Goal: Information Seeking & Learning: Learn about a topic

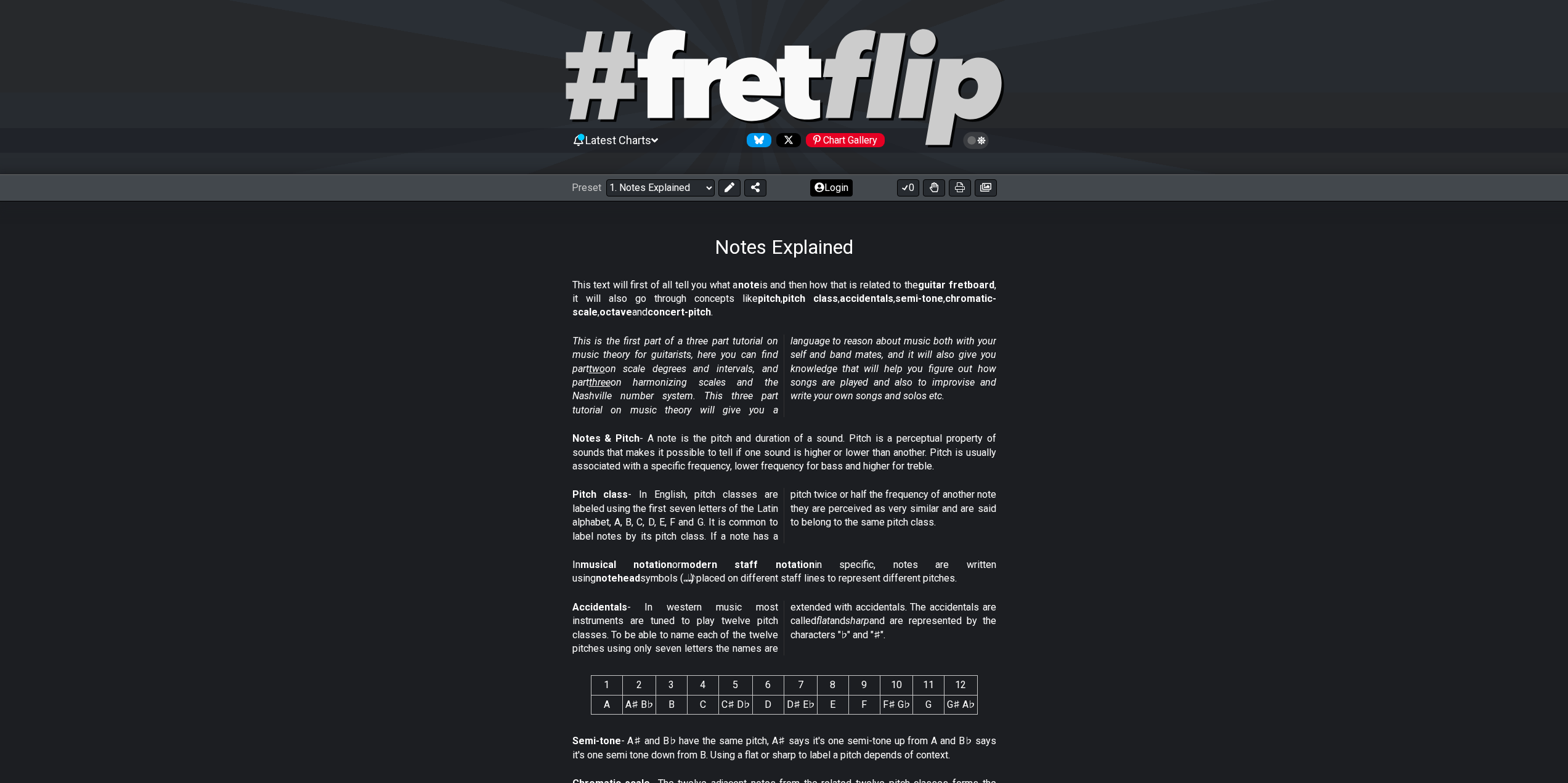
click at [844, 193] on button "Login" at bounding box center [831, 187] width 43 height 17
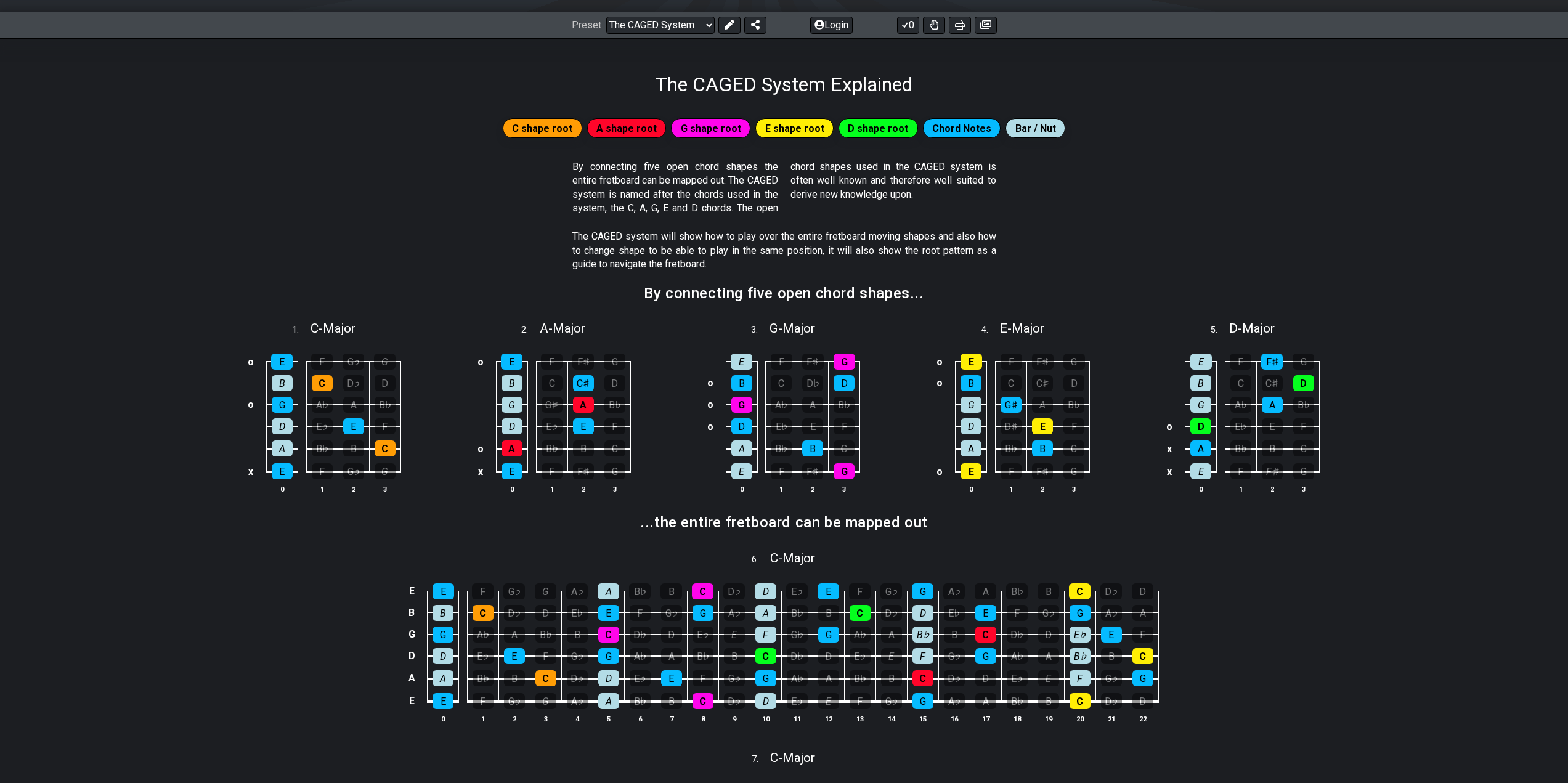
scroll to position [161, 0]
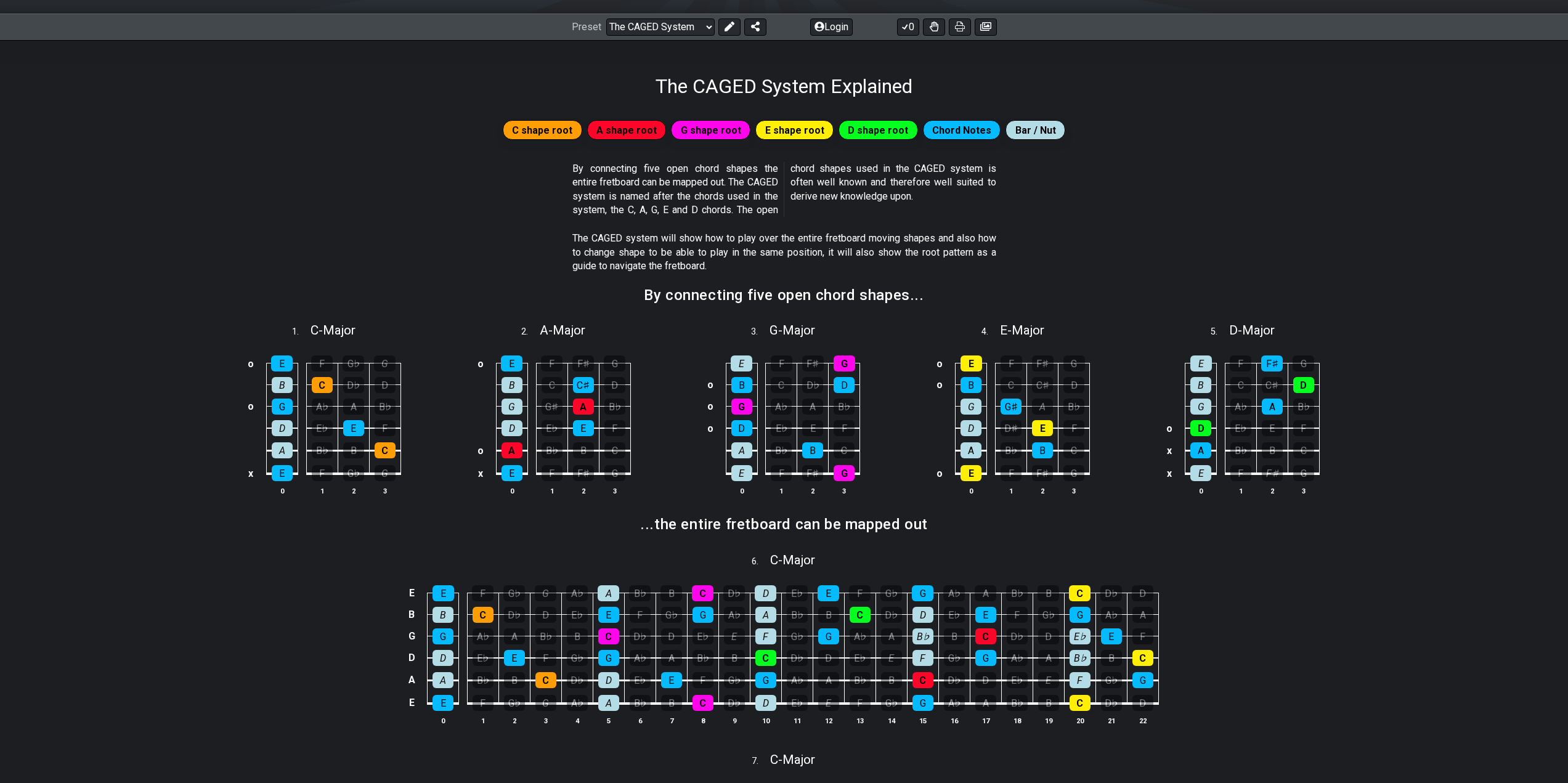
click at [635, 131] on span "A shape root" at bounding box center [626, 130] width 60 height 18
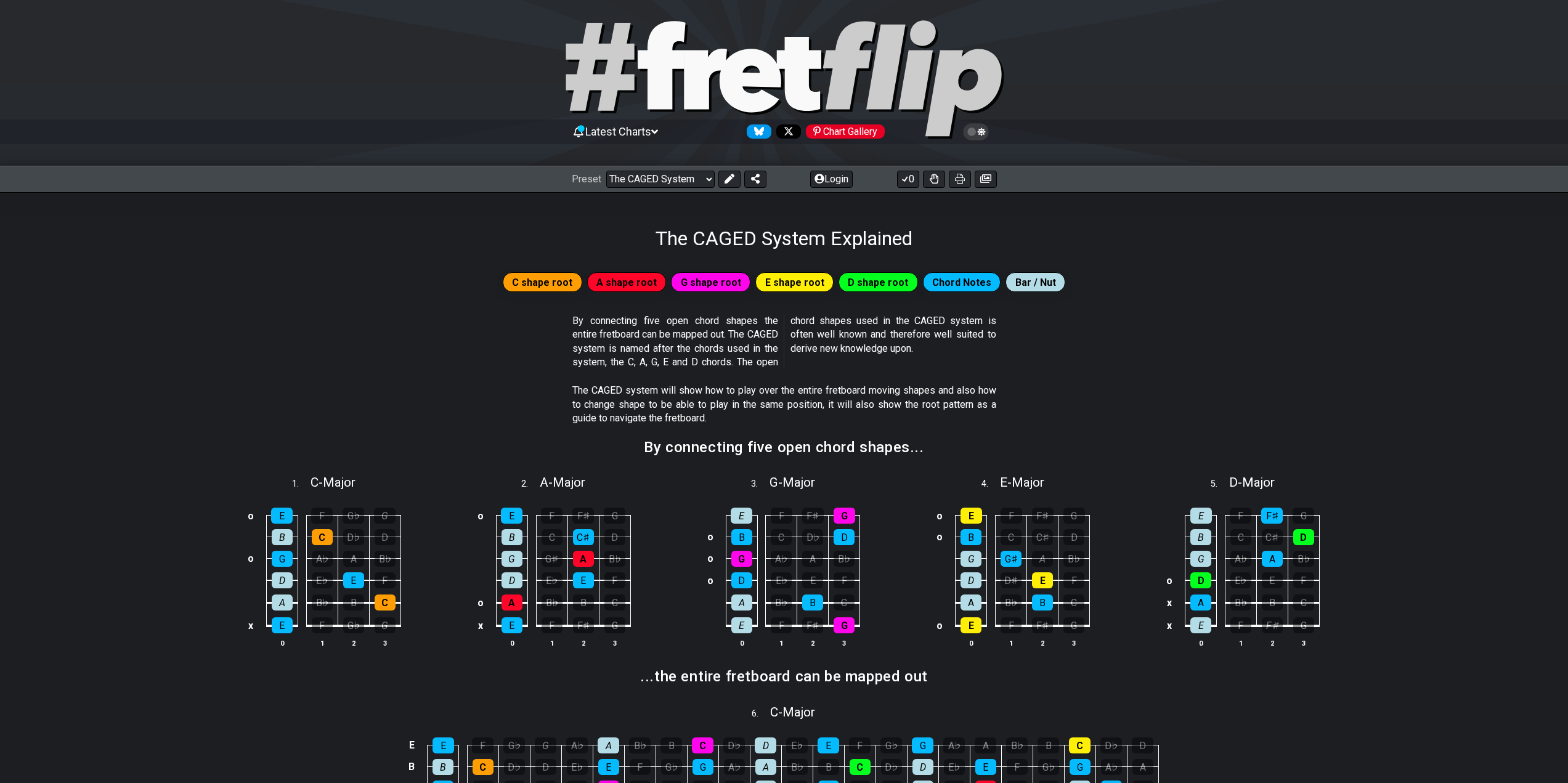
scroll to position [0, 0]
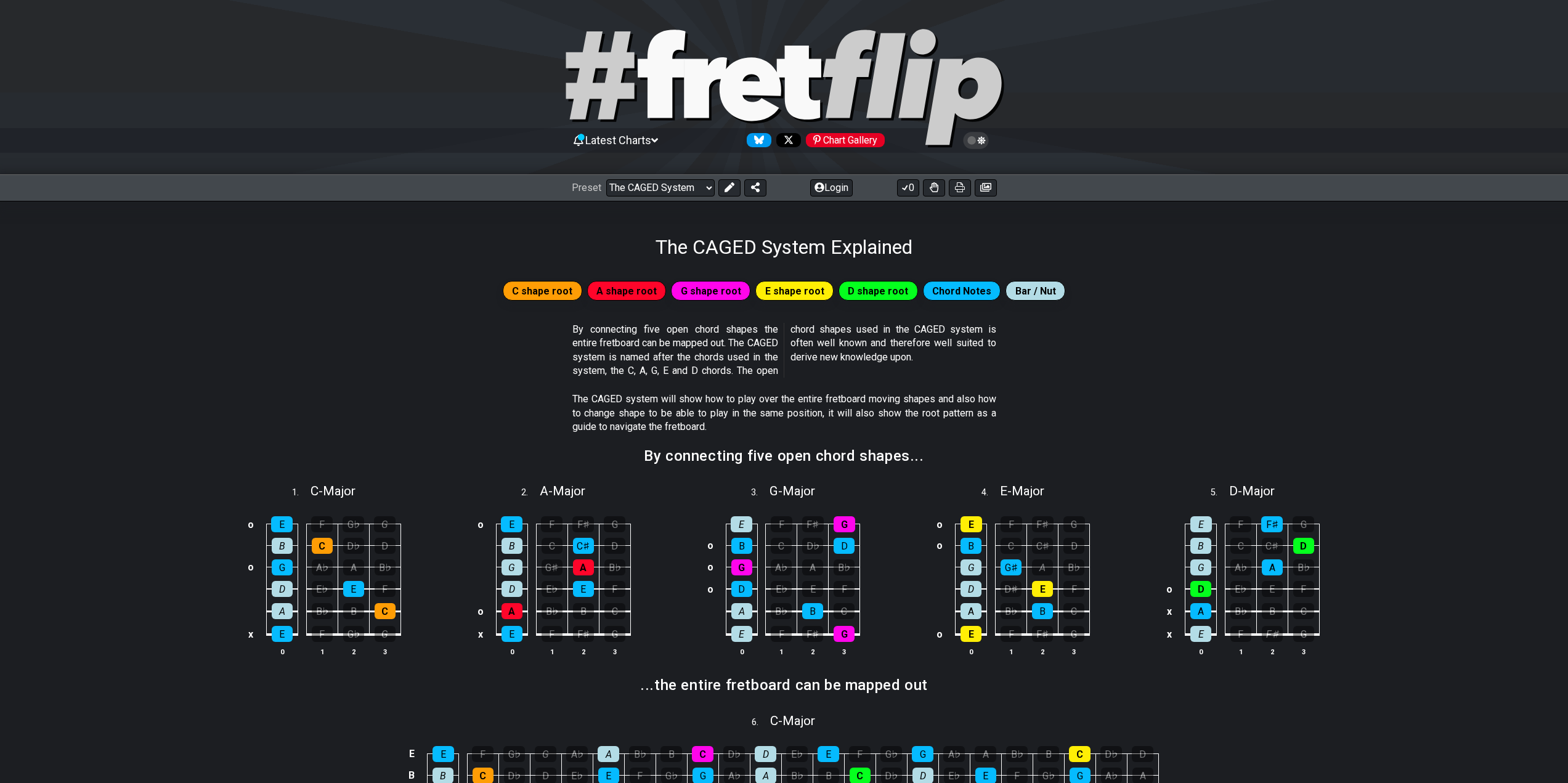
click at [959, 291] on span "Chord Notes" at bounding box center [962, 291] width 59 height 18
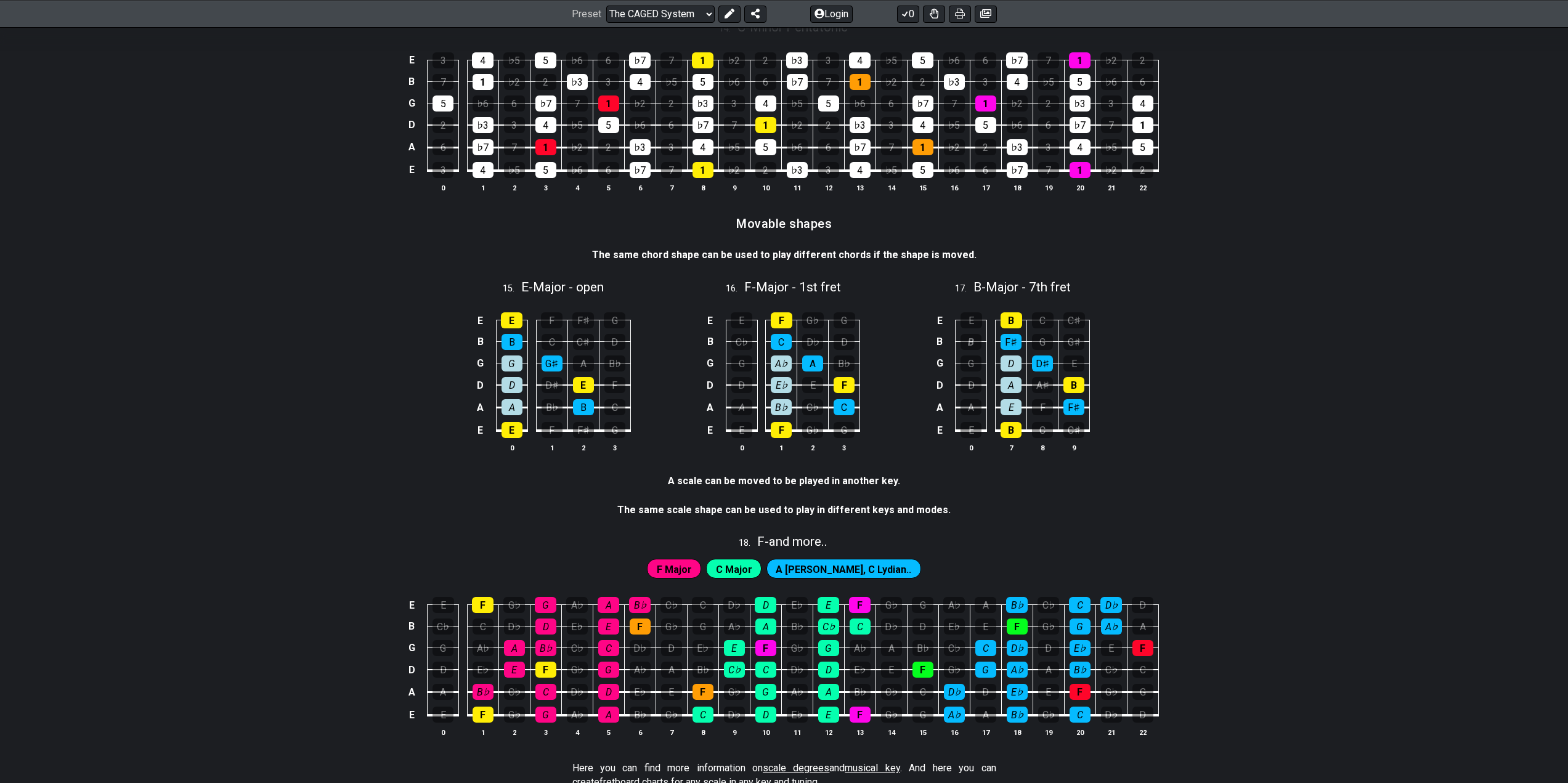
scroll to position [2894, 0]
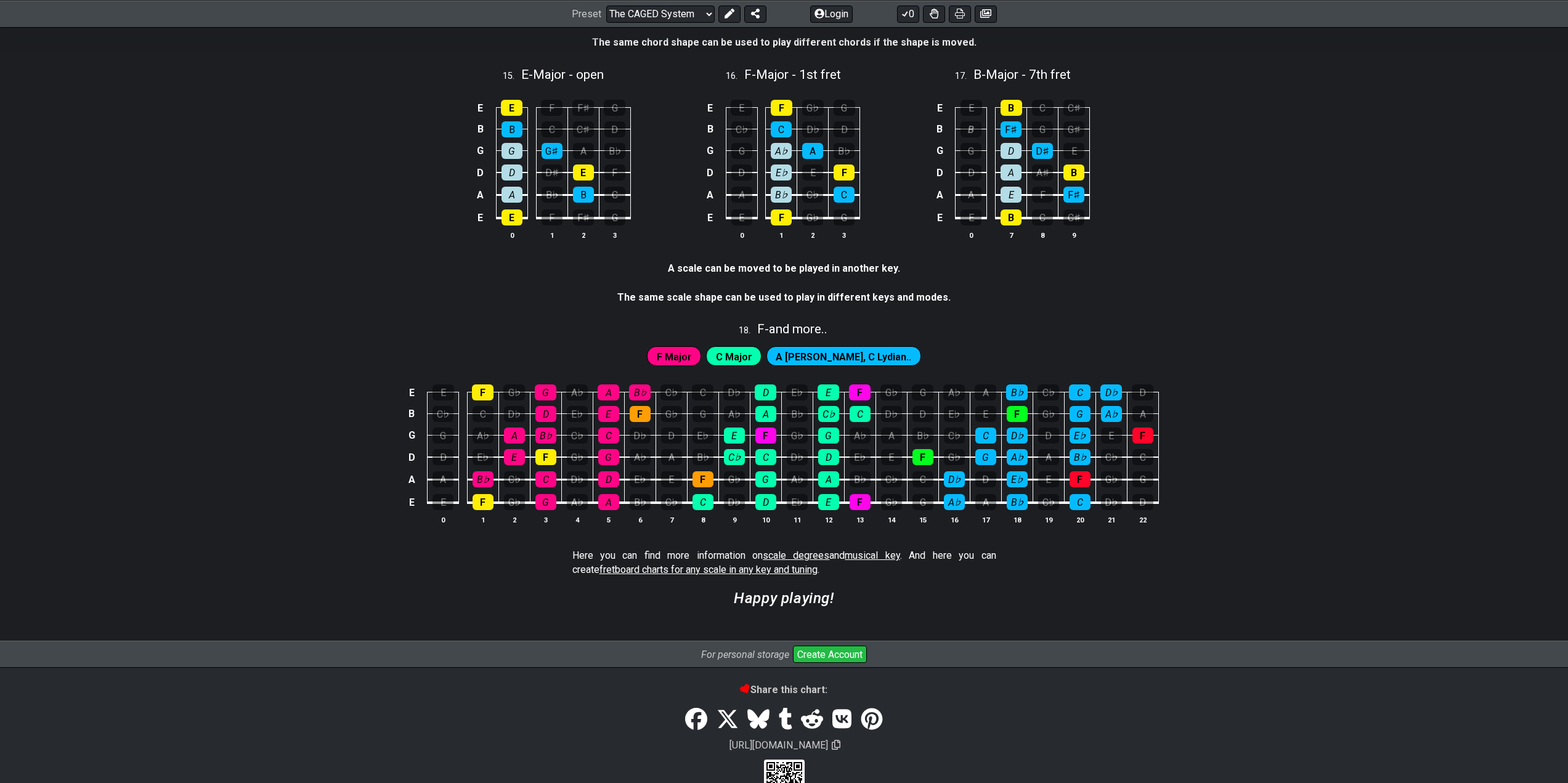
click at [1039, 338] on div "F Major C Major A [PERSON_NAME], C Lydian.." at bounding box center [784, 353] width 1568 height 31
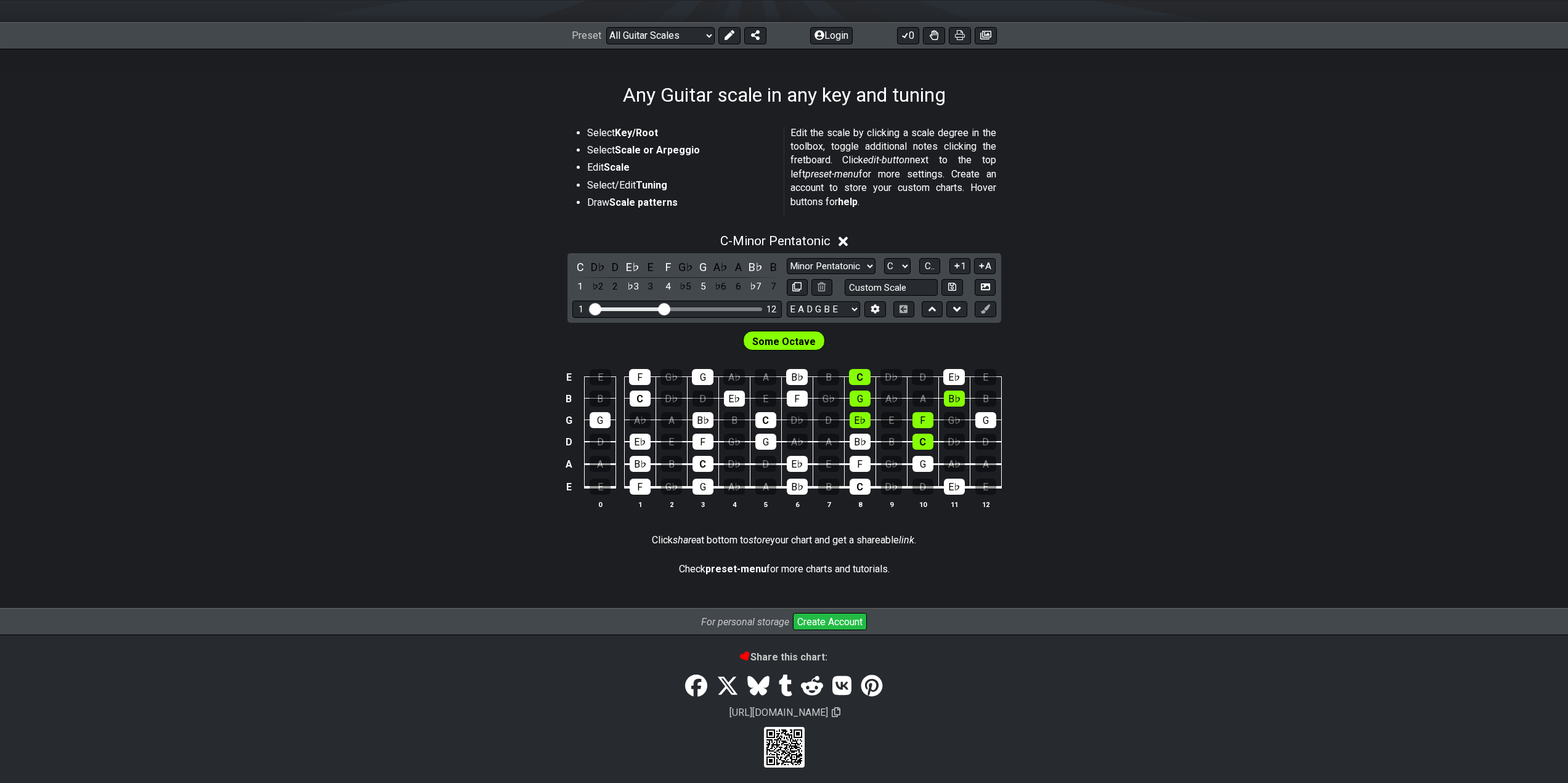
scroll to position [158, 0]
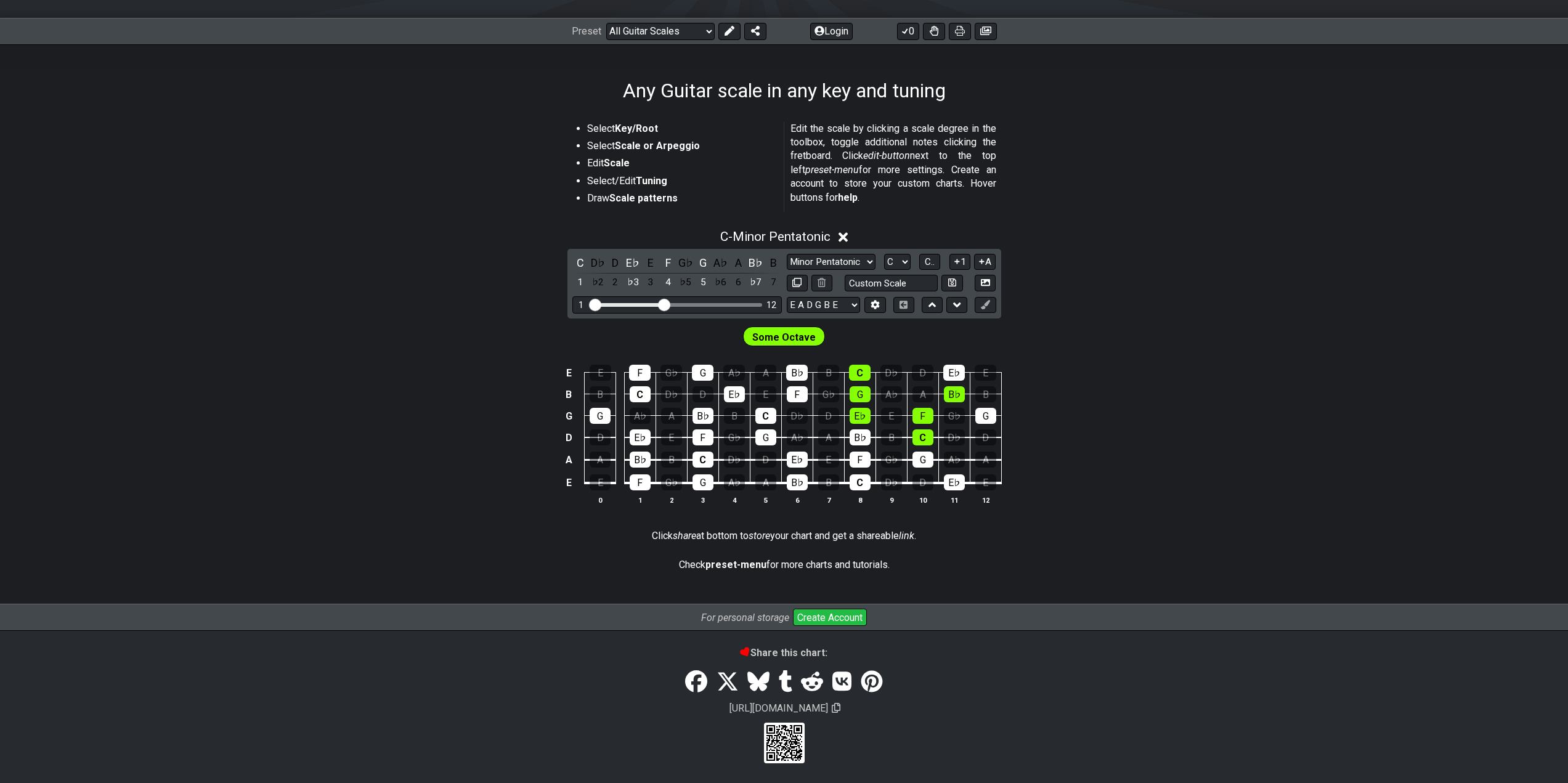
click at [775, 334] on span "Some Octave" at bounding box center [784, 337] width 63 height 18
drag, startPoint x: 663, startPoint y: 306, endPoint x: 788, endPoint y: 306, distance: 125.0
click at [764, 304] on input "Visible fret range" at bounding box center [677, 304] width 175 height 0
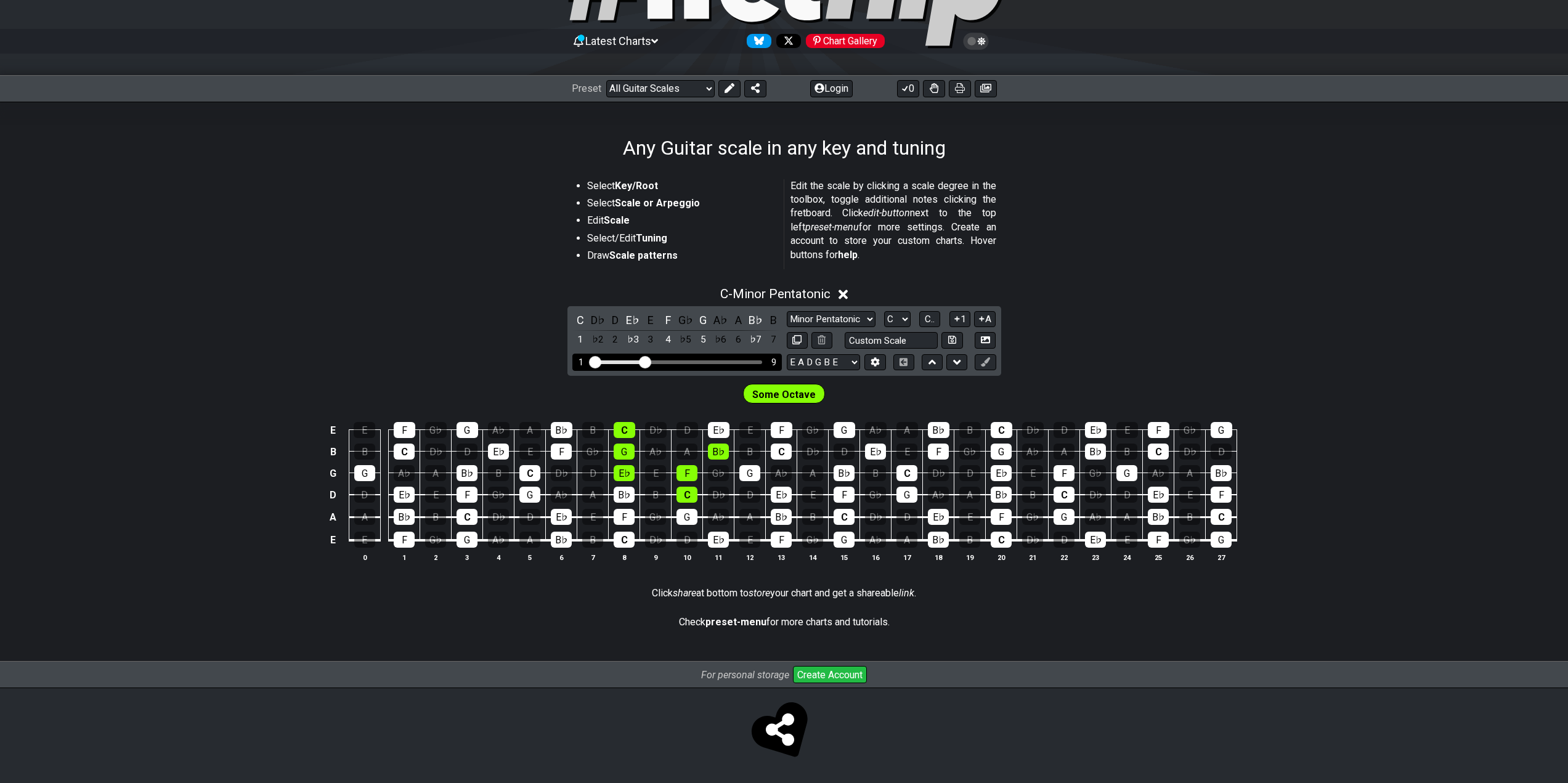
drag, startPoint x: 714, startPoint y: 362, endPoint x: 645, endPoint y: 360, distance: 69.0
click at [645, 361] on input "Visible fret range" at bounding box center [677, 361] width 175 height 0
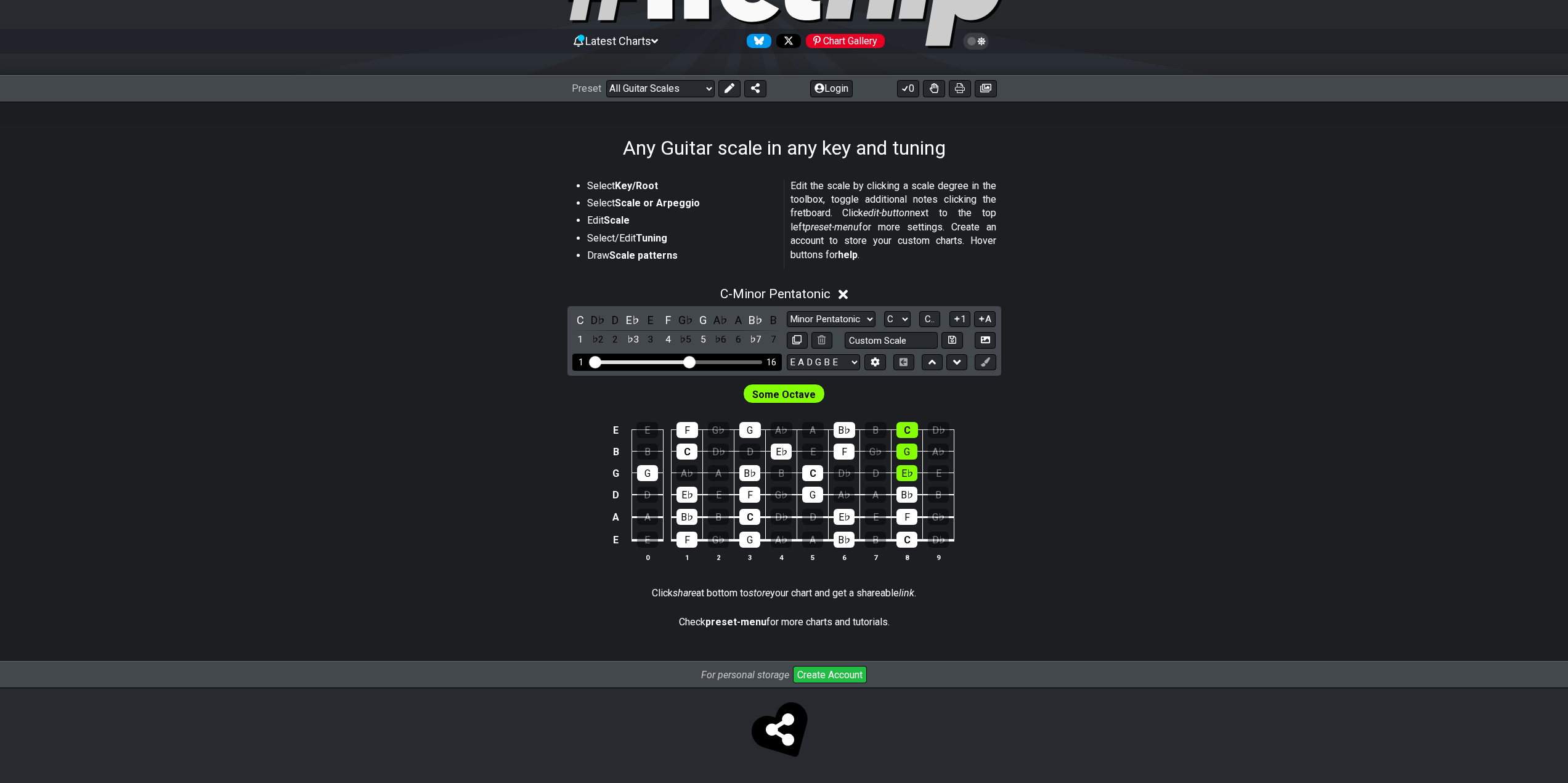
drag, startPoint x: 647, startPoint y: 359, endPoint x: 690, endPoint y: 360, distance: 43.0
click at [690, 361] on input "Visible fret range" at bounding box center [677, 361] width 175 height 0
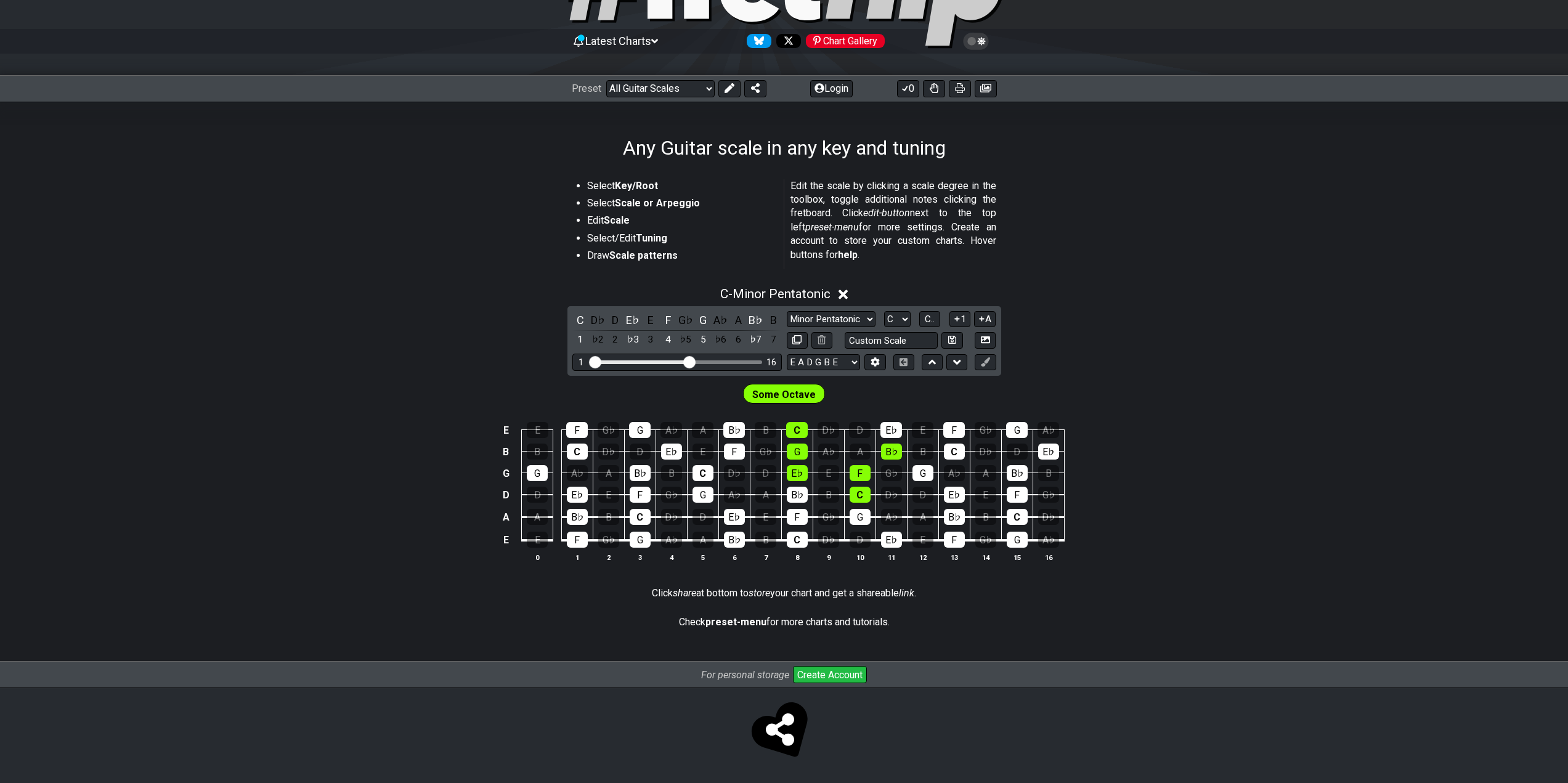
click at [845, 294] on icon at bounding box center [843, 294] width 10 height 10
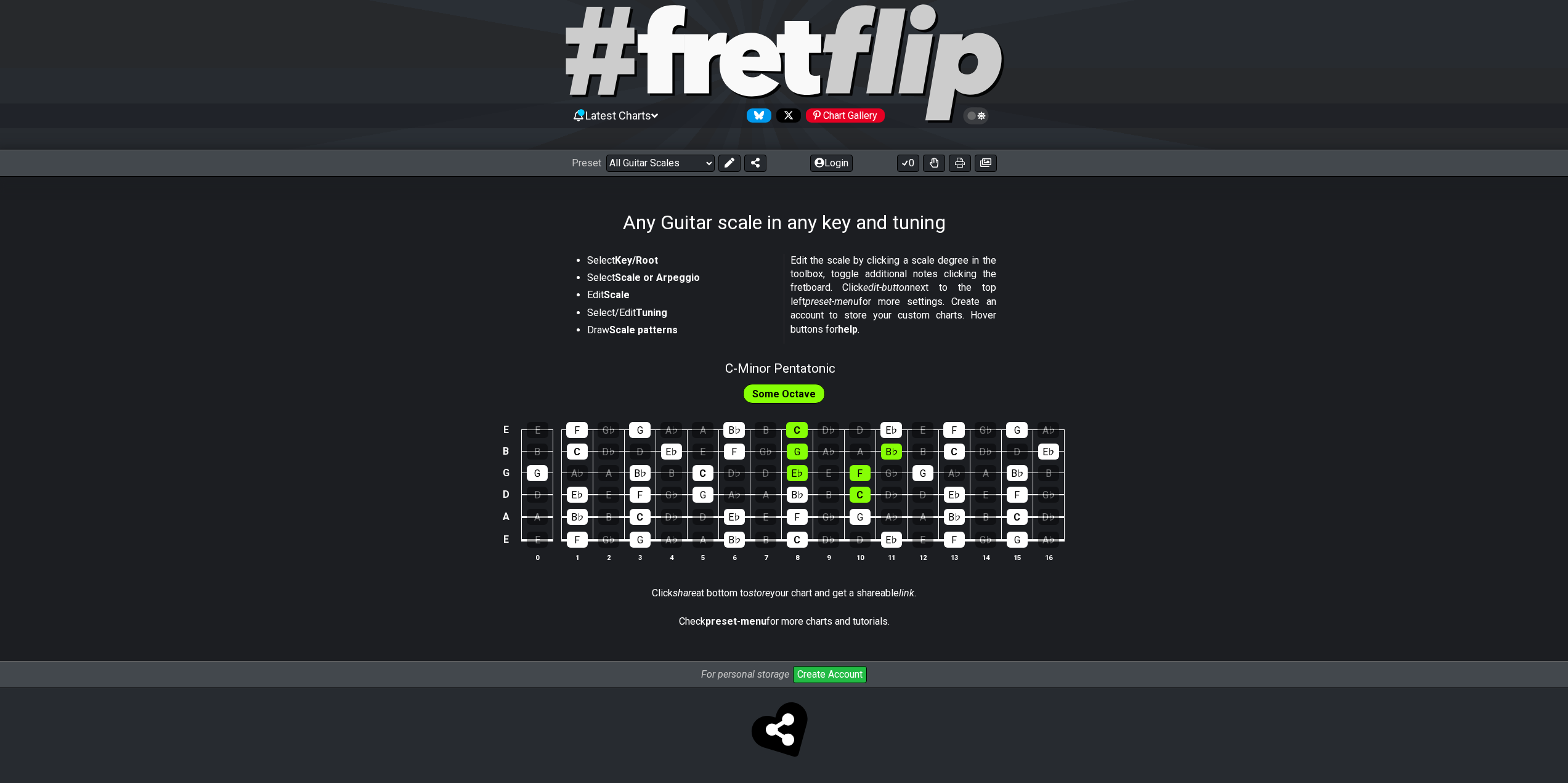
scroll to position [25, 0]
click at [785, 363] on span "C - Minor Pentatonic" at bounding box center [780, 368] width 110 height 15
select select "C"
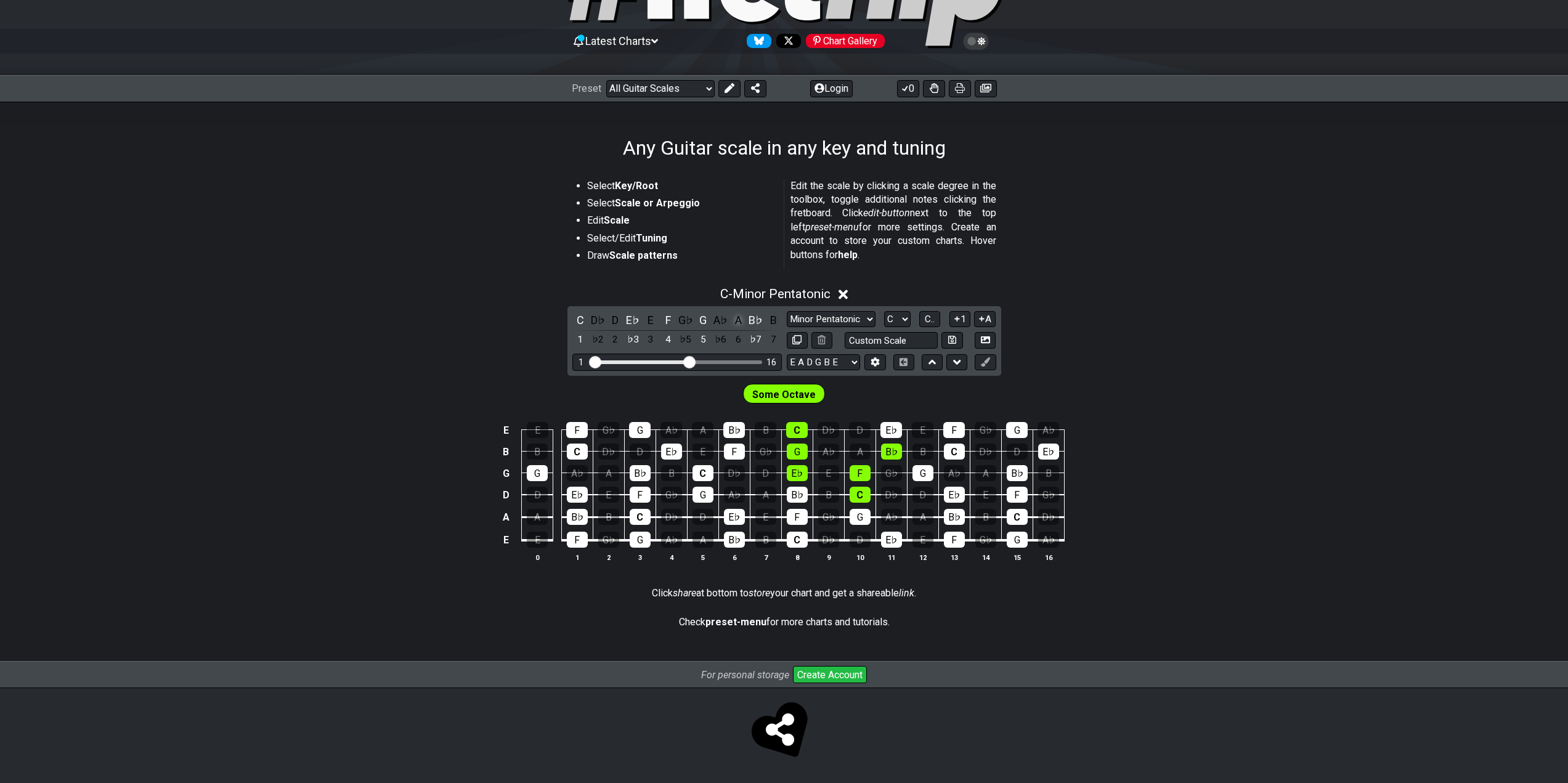
click at [742, 321] on div "A" at bounding box center [738, 320] width 16 height 17
click at [841, 296] on icon at bounding box center [835, 294] width 10 height 10
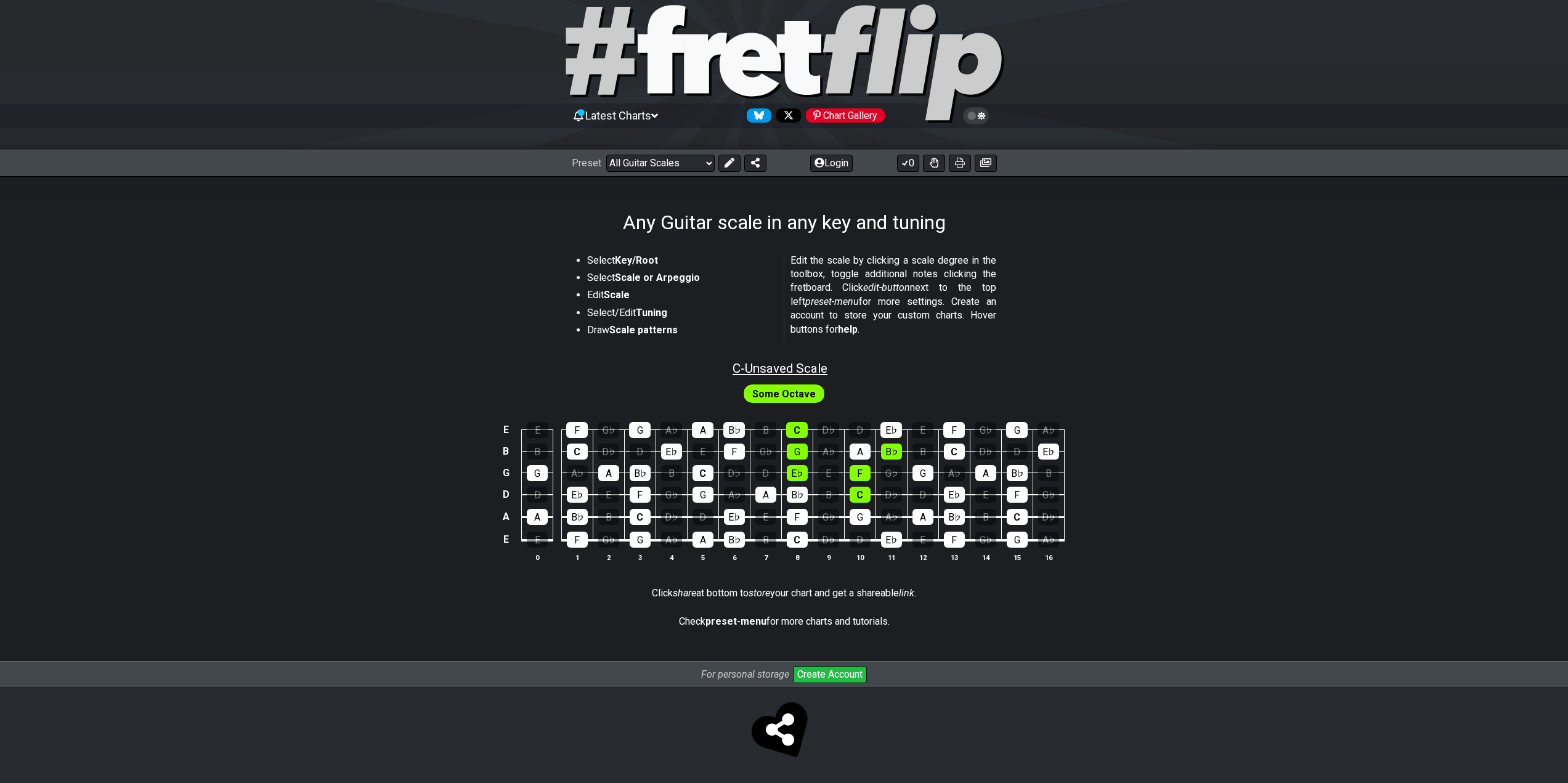
click at [809, 361] on span "C - Unsaved Scale" at bounding box center [780, 368] width 95 height 15
select select "C"
